Goal: Navigation & Orientation: Find specific page/section

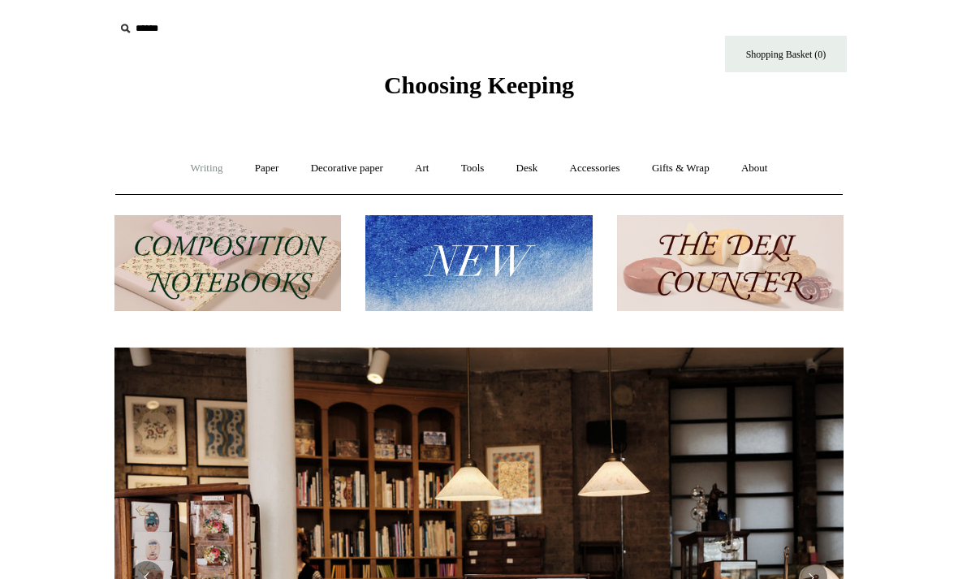
click at [182, 171] on link "Writing +" at bounding box center [207, 168] width 62 height 43
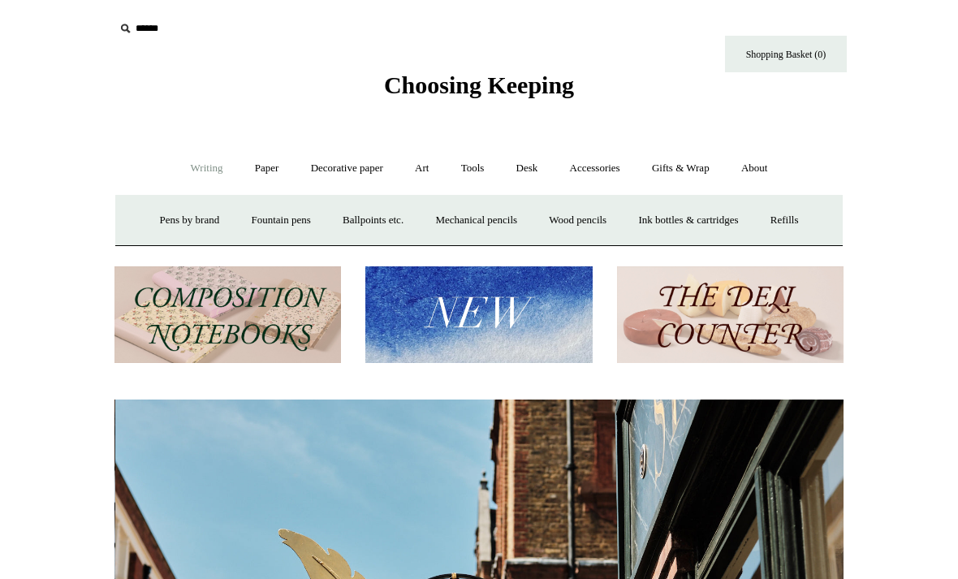
scroll to position [0, 729]
click at [265, 164] on link "Paper +" at bounding box center [267, 168] width 54 height 43
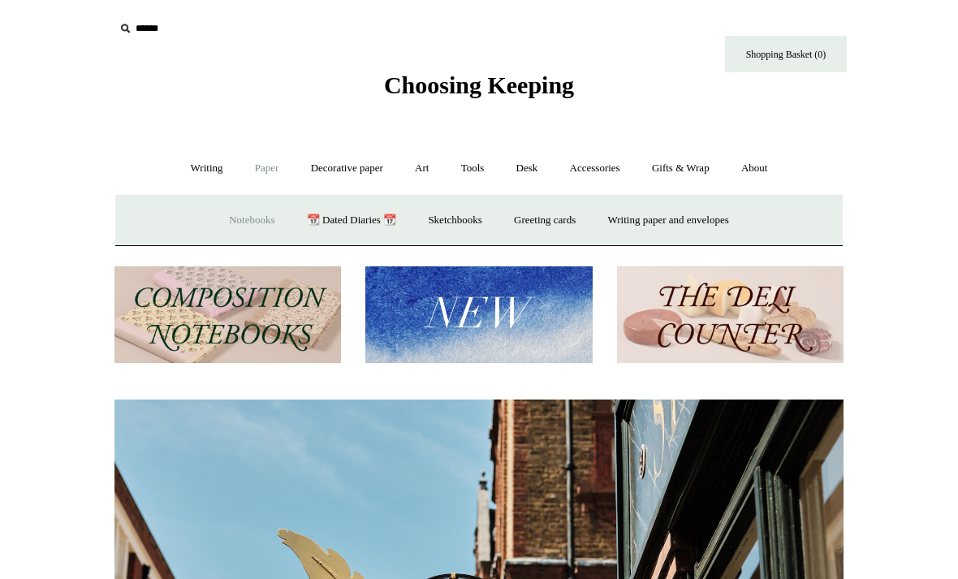
click at [239, 227] on link "Notebooks +" at bounding box center [251, 220] width 75 height 43
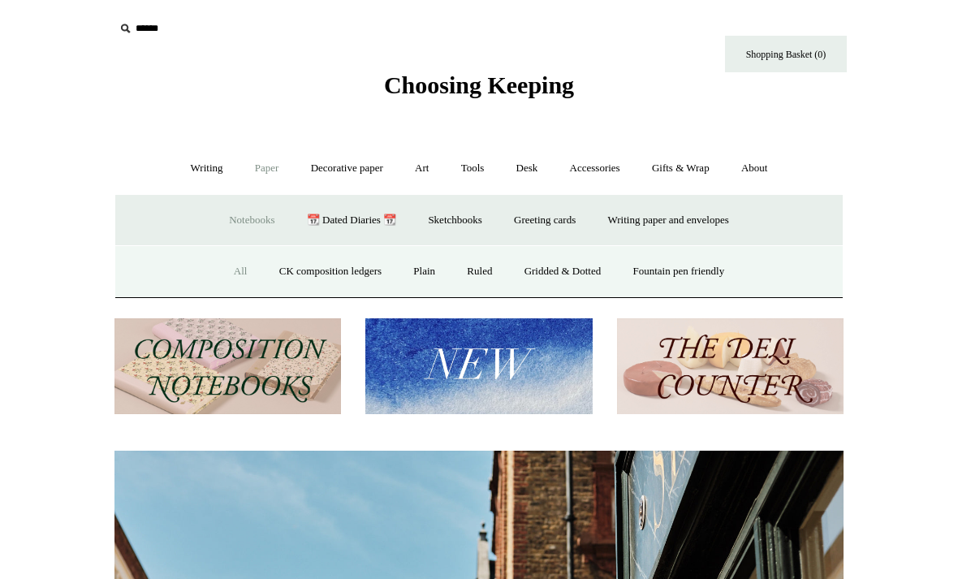
click at [228, 259] on link "All" at bounding box center [240, 271] width 43 height 43
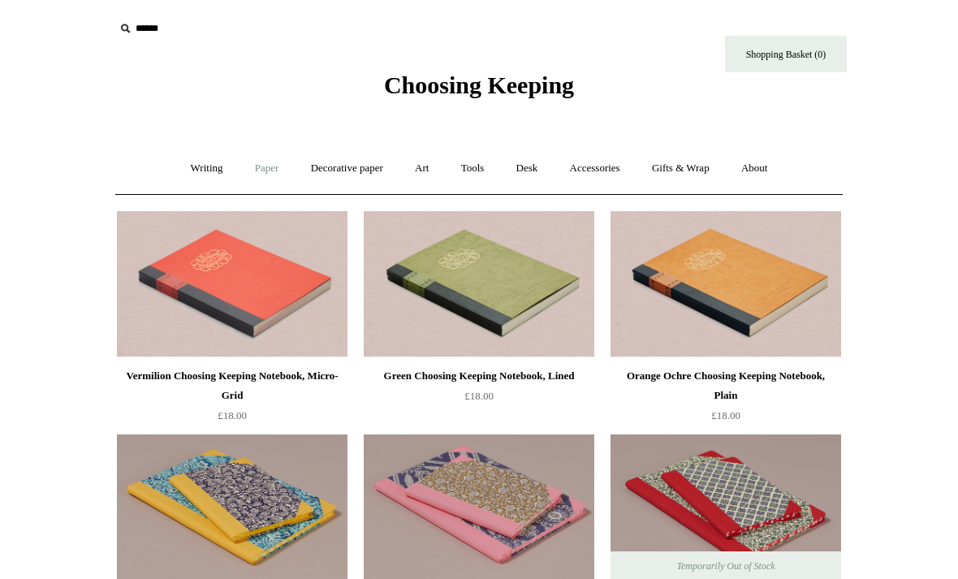
click at [266, 163] on link "Paper +" at bounding box center [267, 168] width 54 height 43
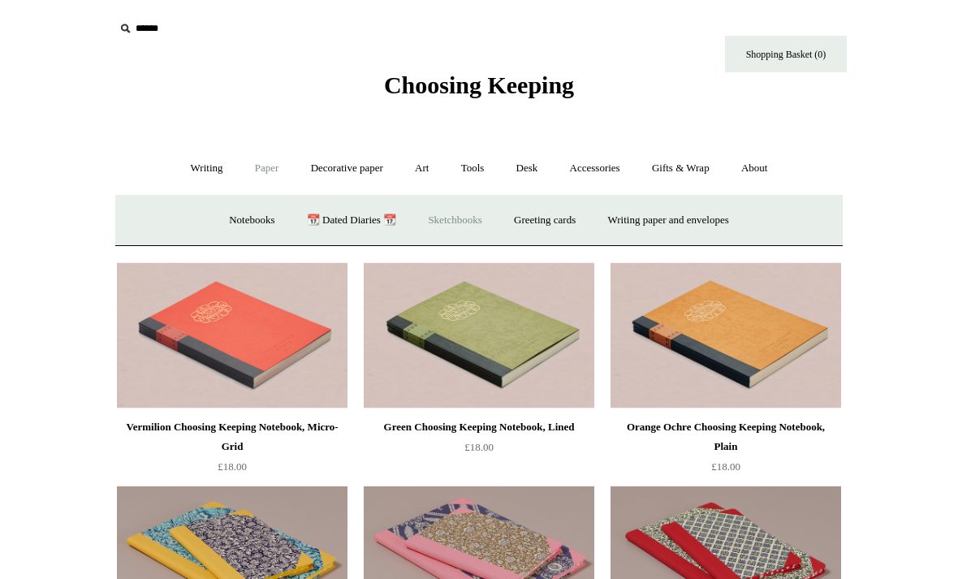
click at [474, 223] on link "Sketchbooks +" at bounding box center [454, 220] width 83 height 43
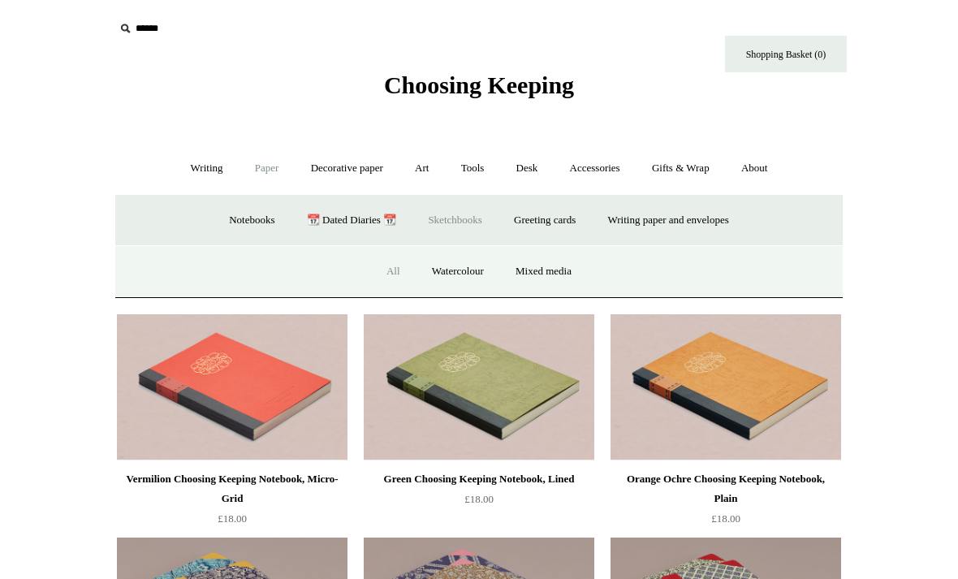
click at [382, 272] on link "All" at bounding box center [393, 271] width 43 height 43
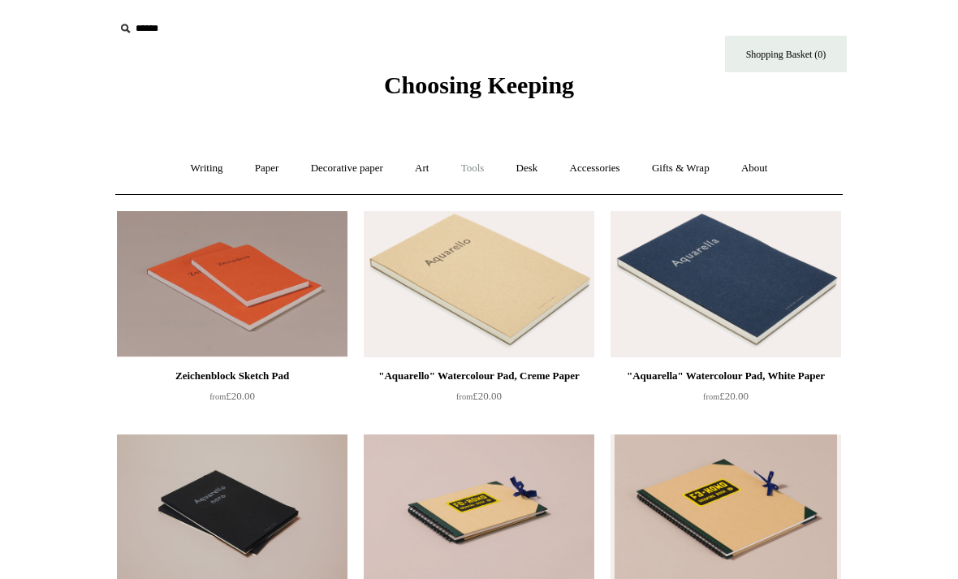
click at [476, 166] on link "Tools +" at bounding box center [472, 168] width 53 height 43
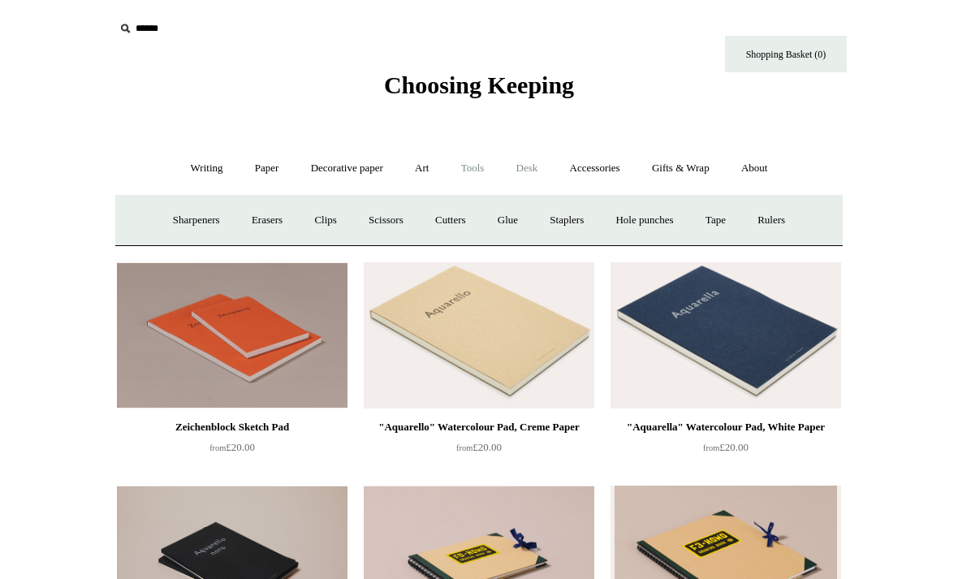
click at [528, 170] on link "Desk +" at bounding box center [527, 168] width 51 height 43
click at [612, 173] on link "Accessories +" at bounding box center [595, 168] width 80 height 43
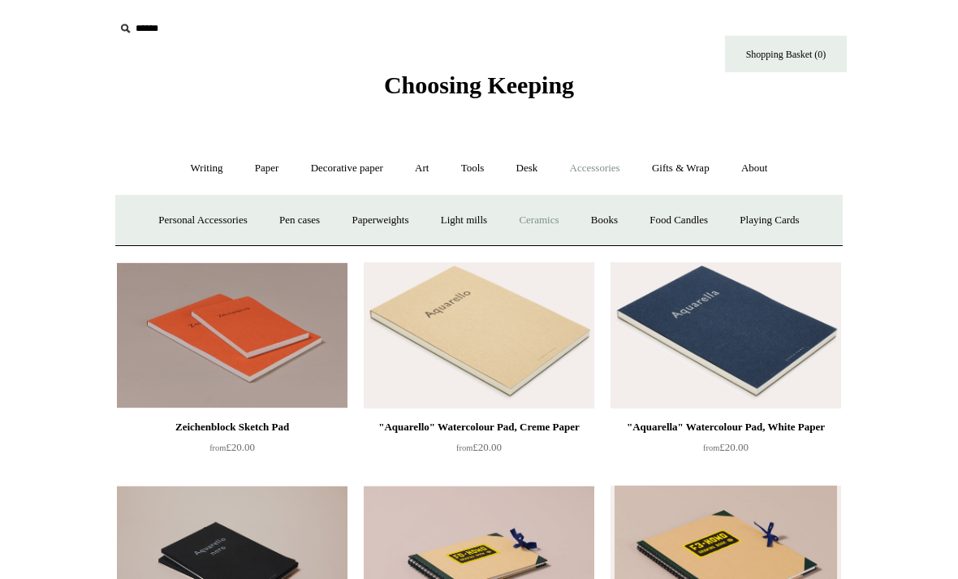
click at [517, 219] on link "Ceramics +" at bounding box center [538, 220] width 69 height 43
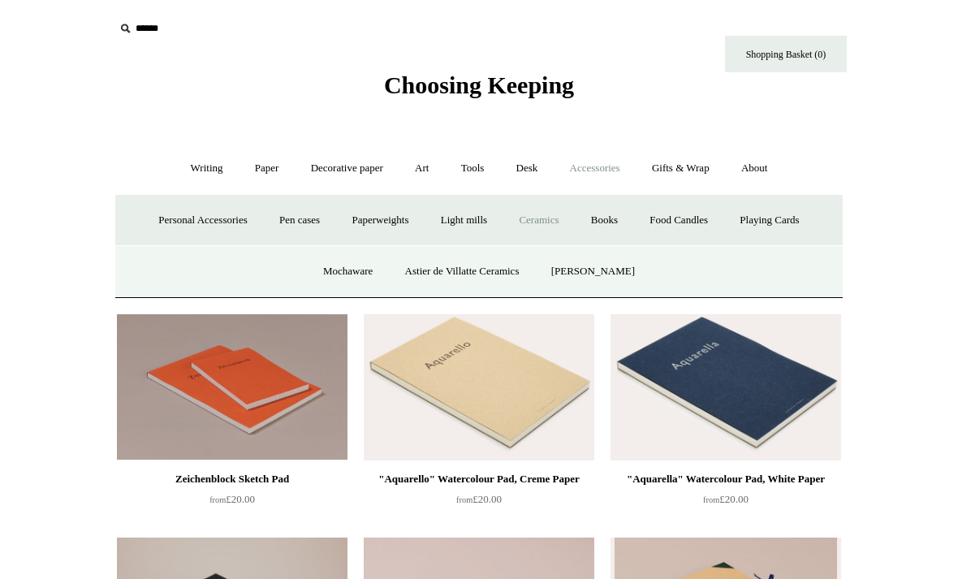
click at [553, 229] on link "Ceramics -" at bounding box center [538, 220] width 69 height 43
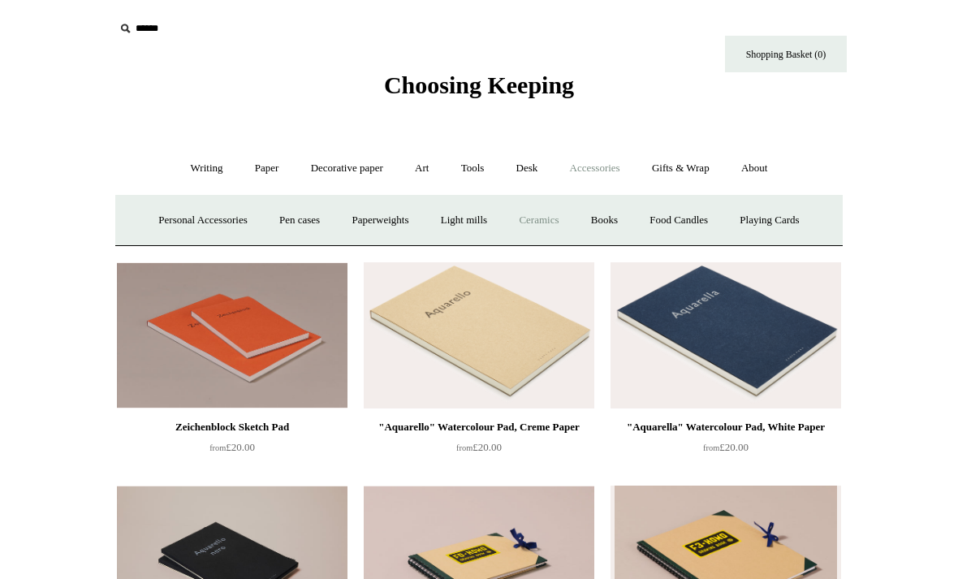
click at [553, 230] on link "Ceramics +" at bounding box center [538, 220] width 69 height 43
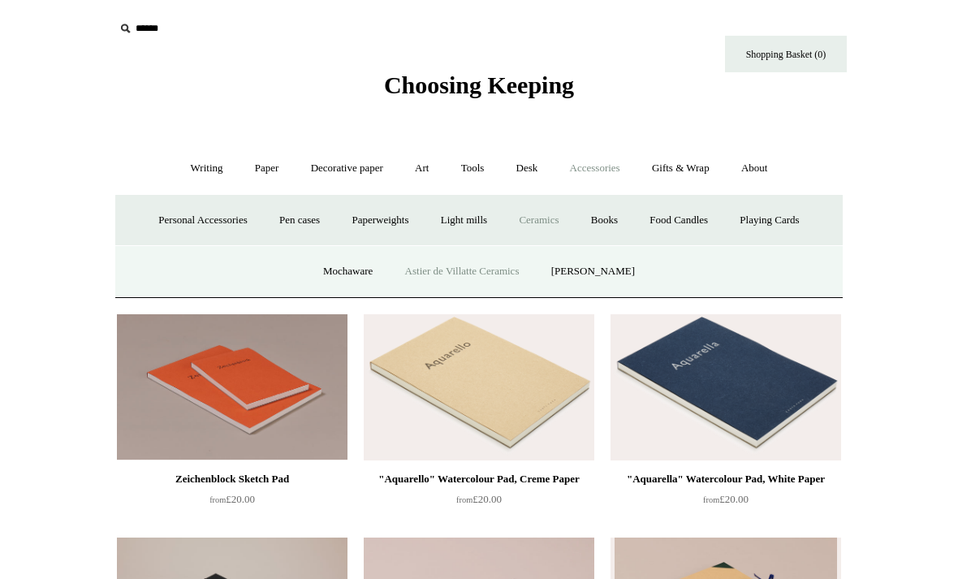
click at [451, 266] on link "Astier de Villatte Ceramics" at bounding box center [462, 271] width 144 height 43
